Goal: Check status

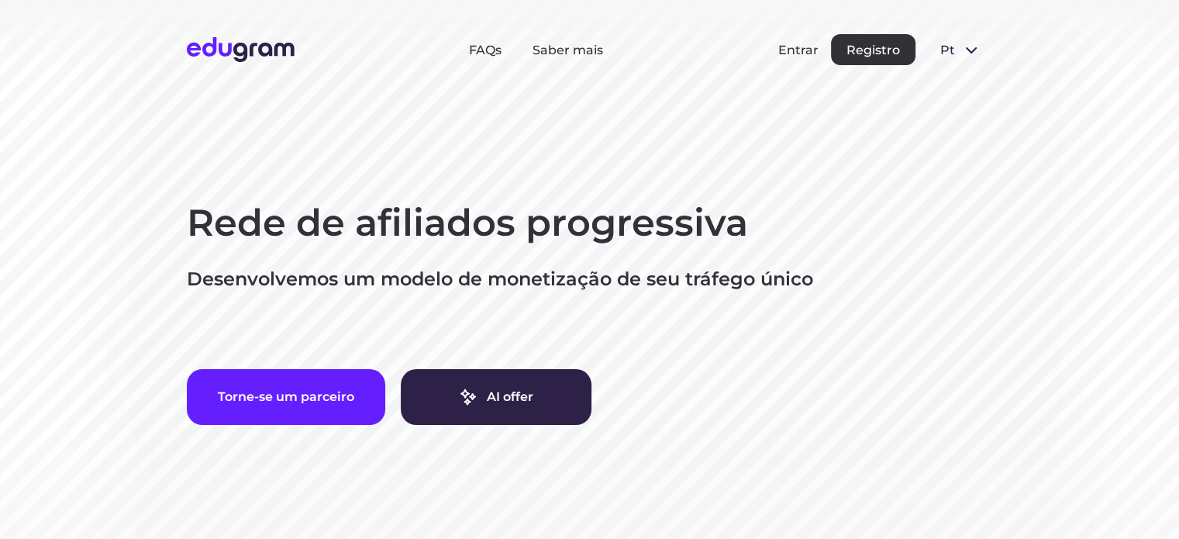
click at [802, 50] on button "Entrar" at bounding box center [798, 50] width 40 height 15
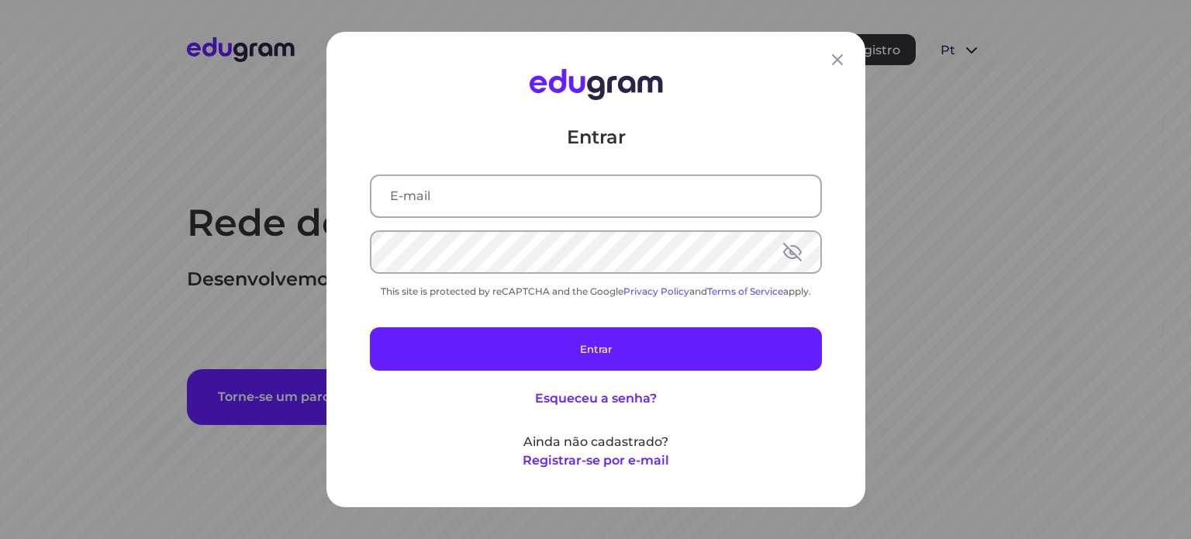
type input "[EMAIL_ADDRESS][DOMAIN_NAME]"
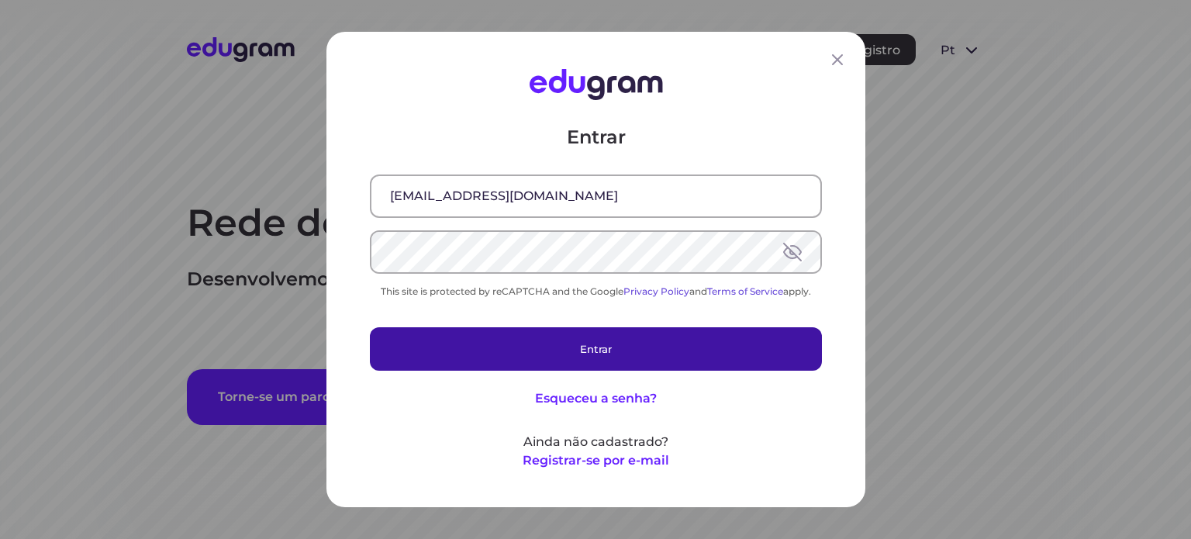
click at [605, 343] on button "Entrar" at bounding box center [596, 348] width 452 height 43
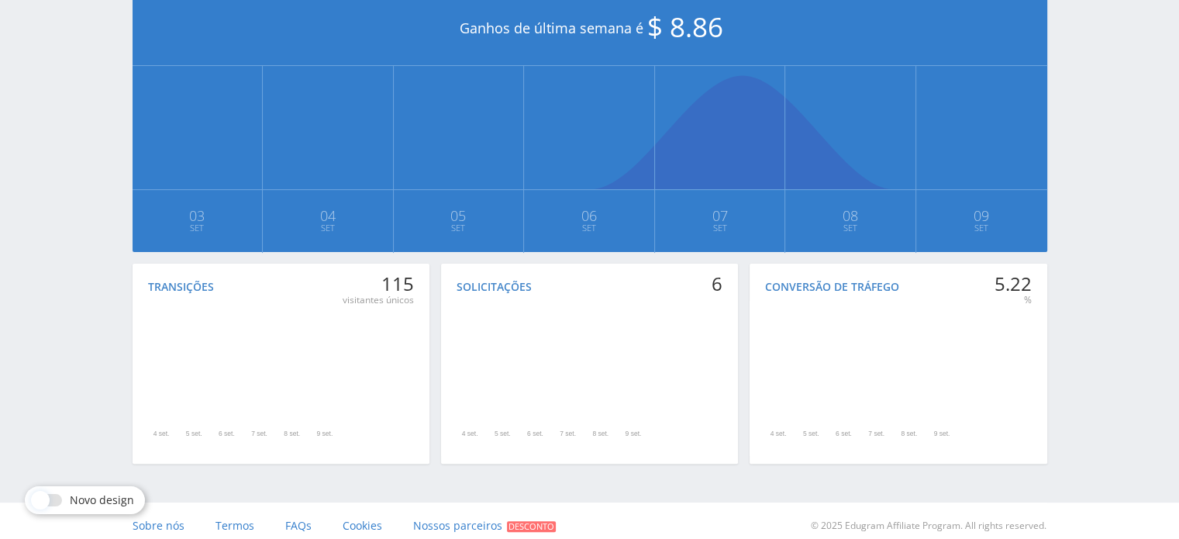
scroll to position [372, 0]
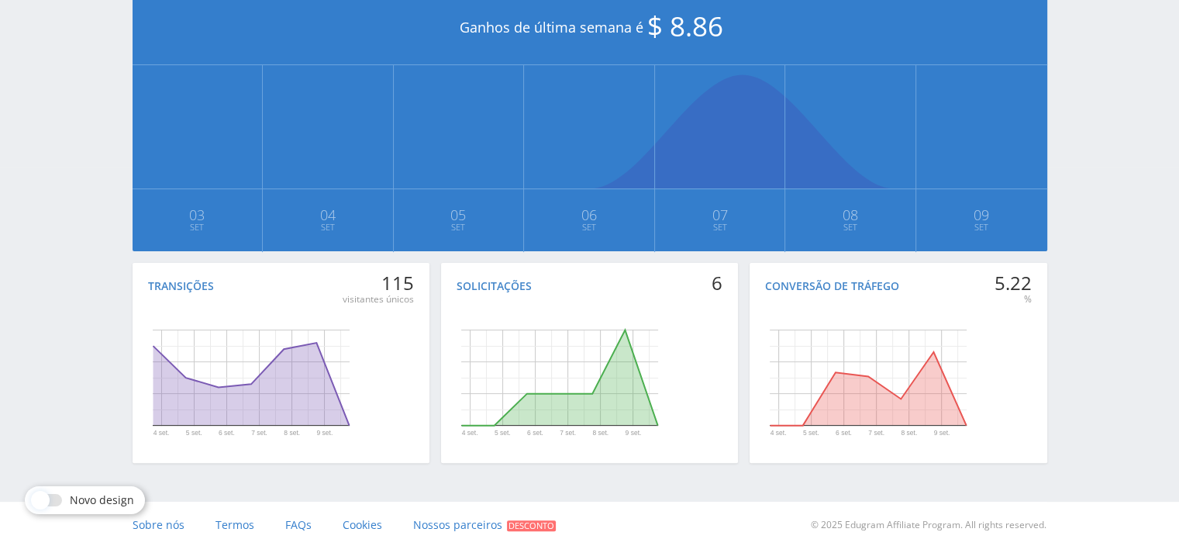
click at [34, 279] on div "Canal de telegrama Ferramentas Base de conhecimento Seu gerente: [PERSON_NAME] …" at bounding box center [589, 88] width 1179 height 920
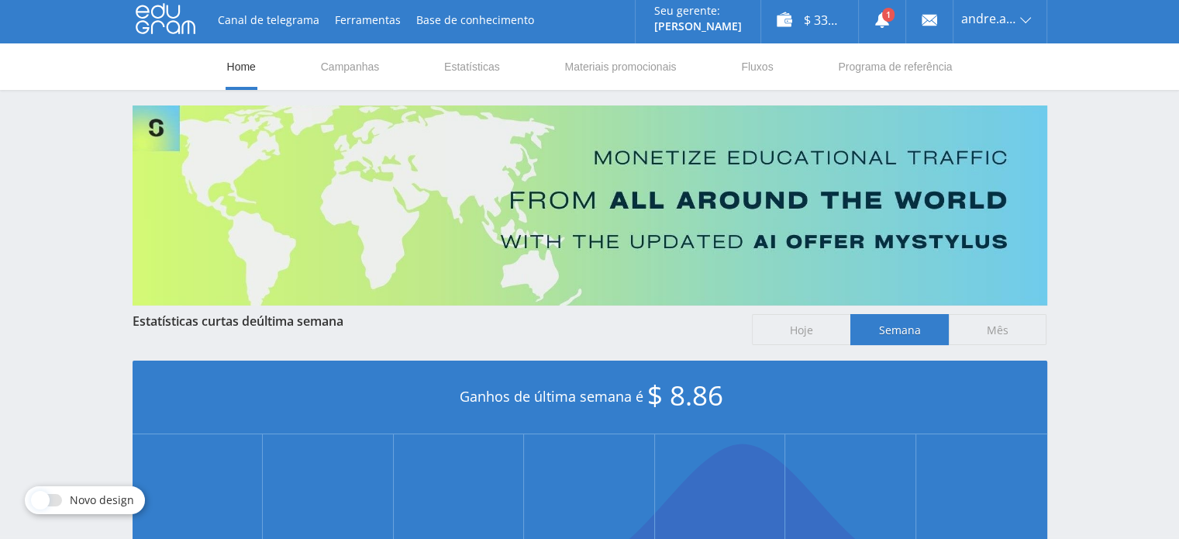
scroll to position [0, 0]
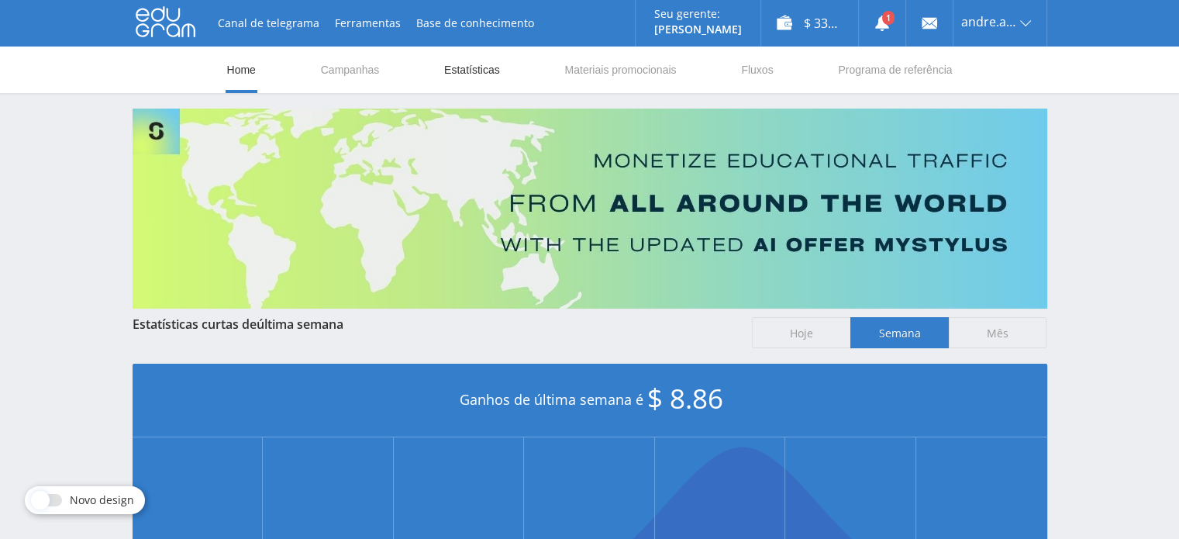
click at [469, 69] on link "Estatísticas" at bounding box center [472, 70] width 59 height 47
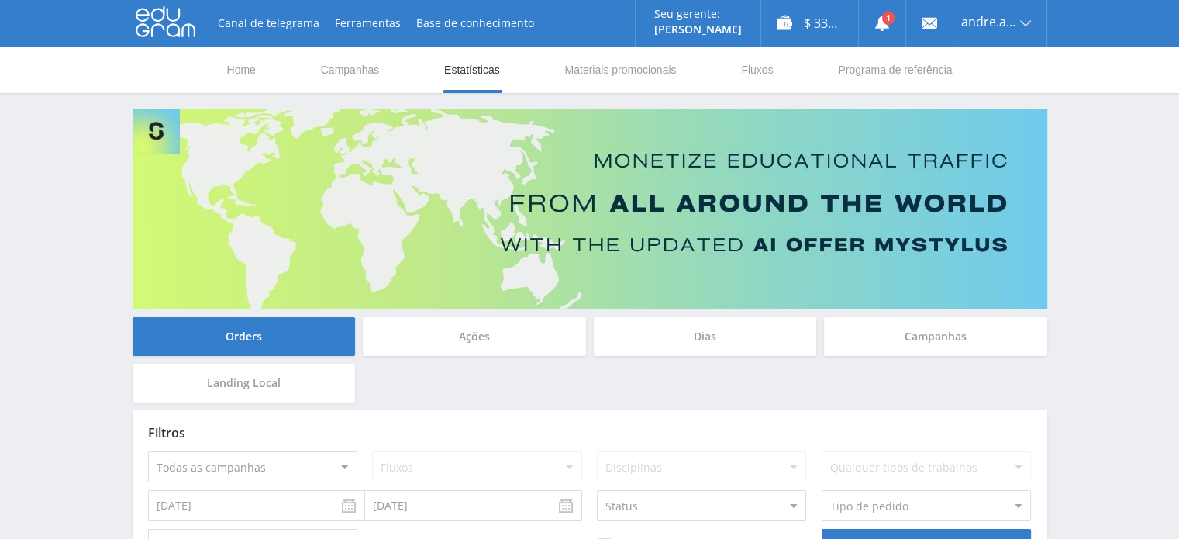
click at [97, 176] on div "Canal de telegrama Ferramentas Base de conhecimento Seu gerente: [PERSON_NAME] …" at bounding box center [589, 357] width 1179 height 715
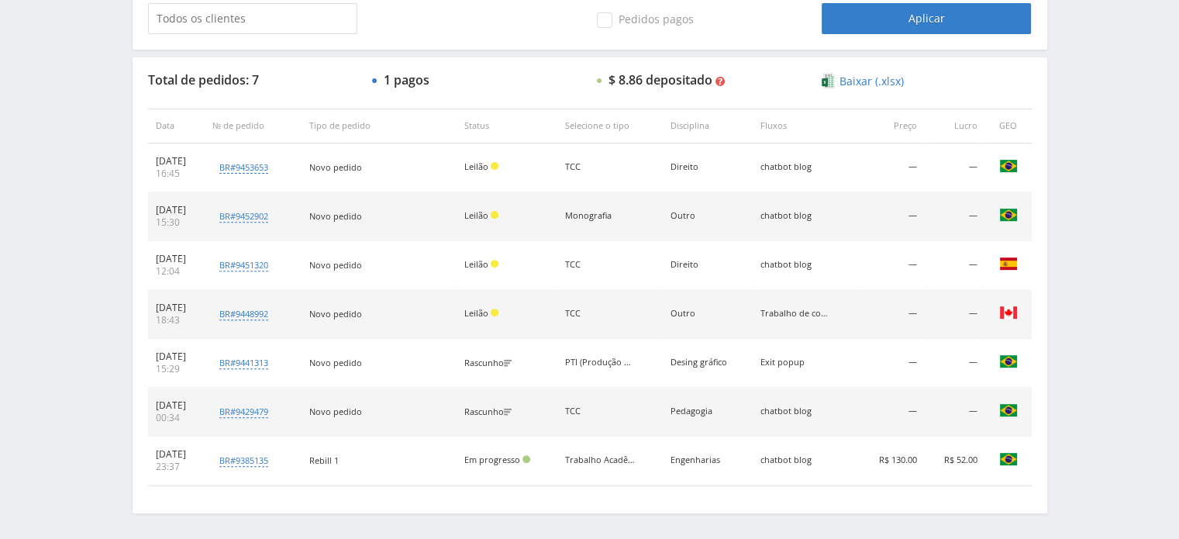
scroll to position [496, 0]
